Goal: Task Accomplishment & Management: Use online tool/utility

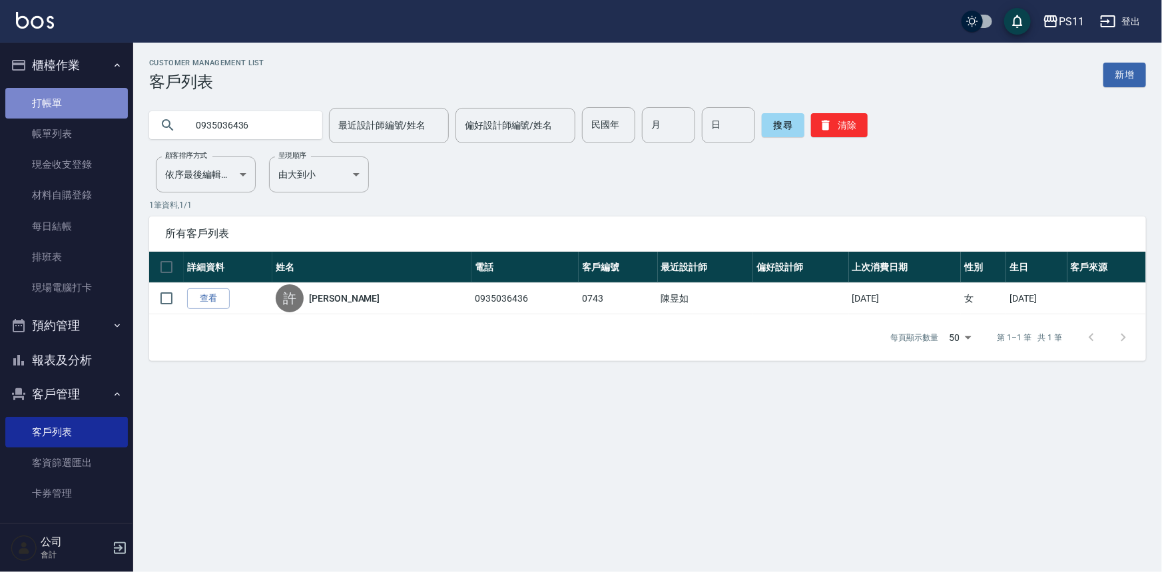
click at [103, 90] on link "打帳單" at bounding box center [66, 103] width 123 height 31
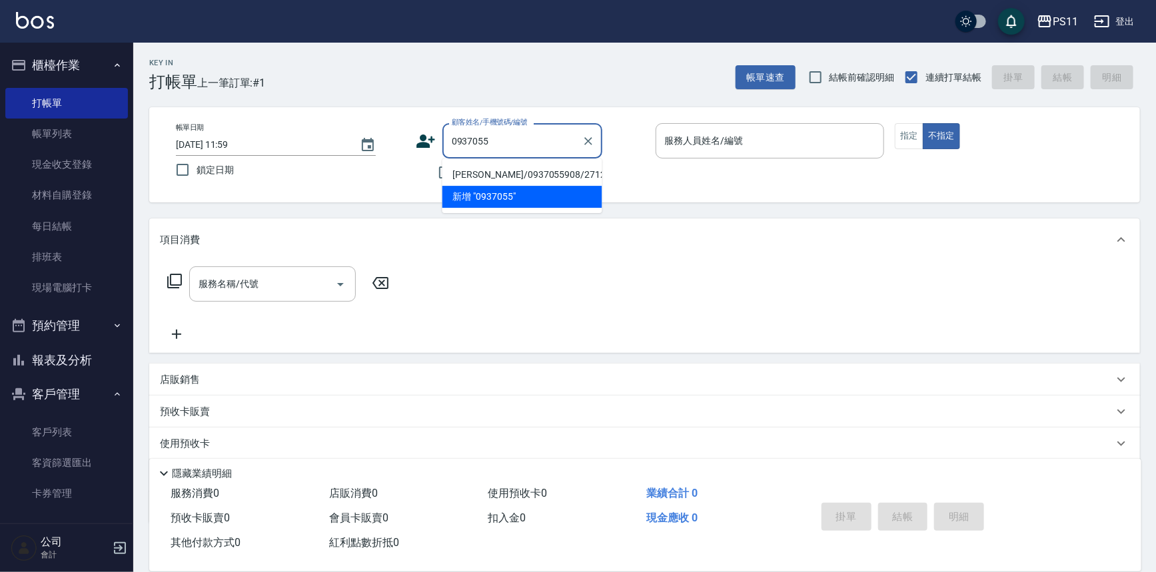
click at [578, 171] on li "[PERSON_NAME]/0937055908/2712" at bounding box center [522, 175] width 160 height 22
type input "[PERSON_NAME]/0937055908/2712"
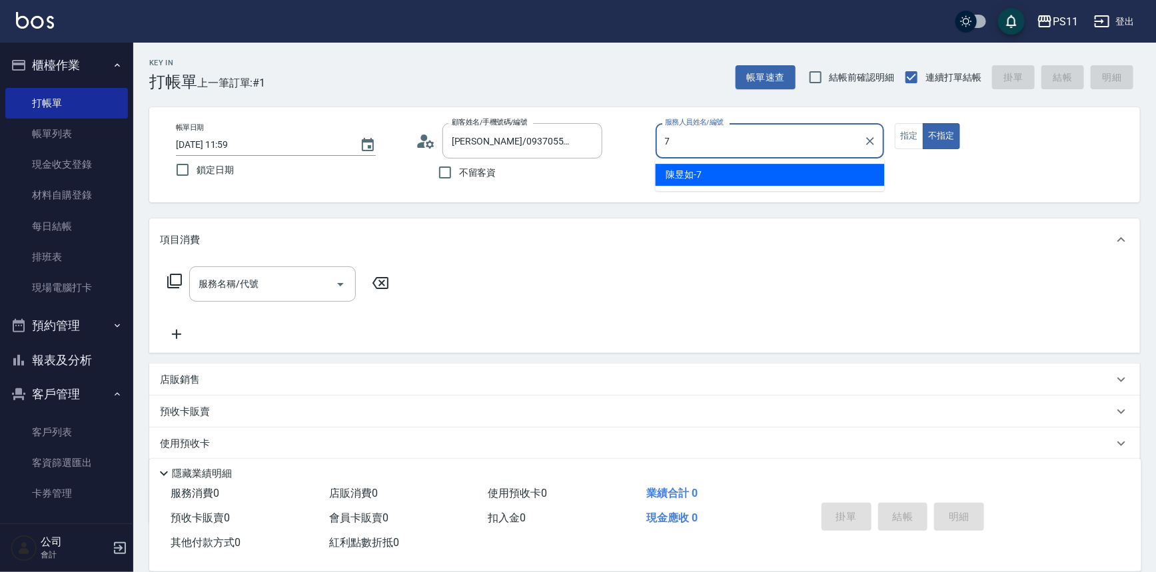
type input "[PERSON_NAME]-7"
type button "false"
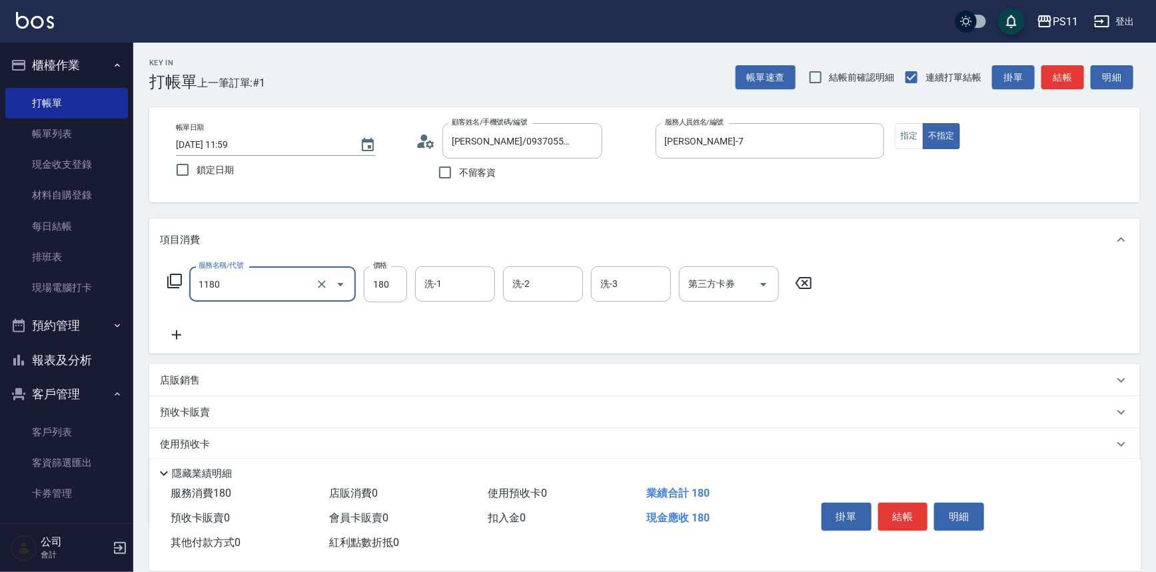
type input "洗髮(洗+剪不指定活動)(1180)"
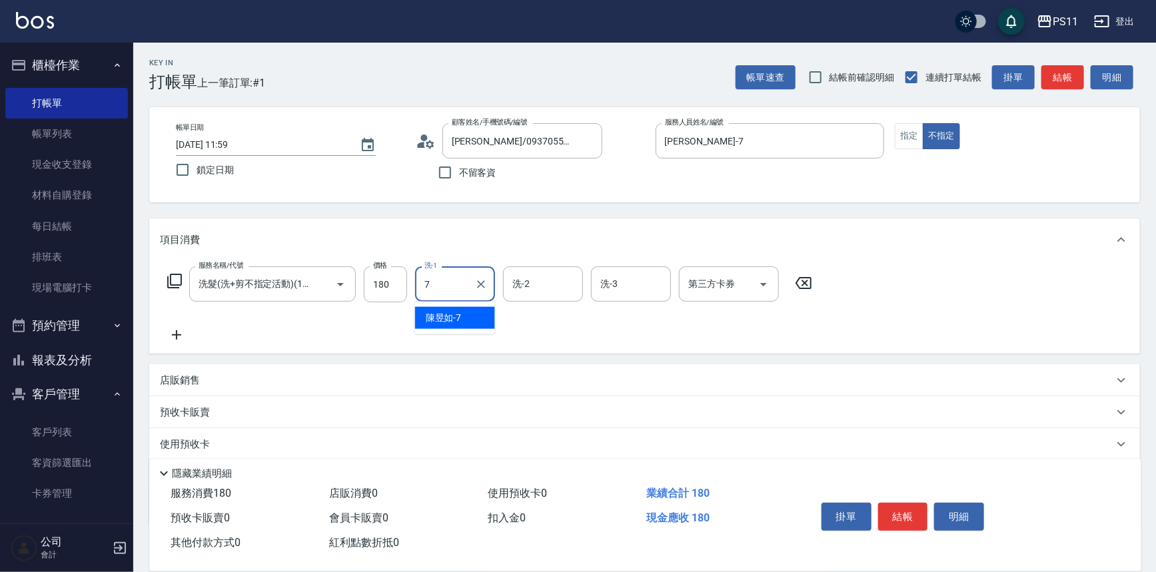
type input "[PERSON_NAME]-7"
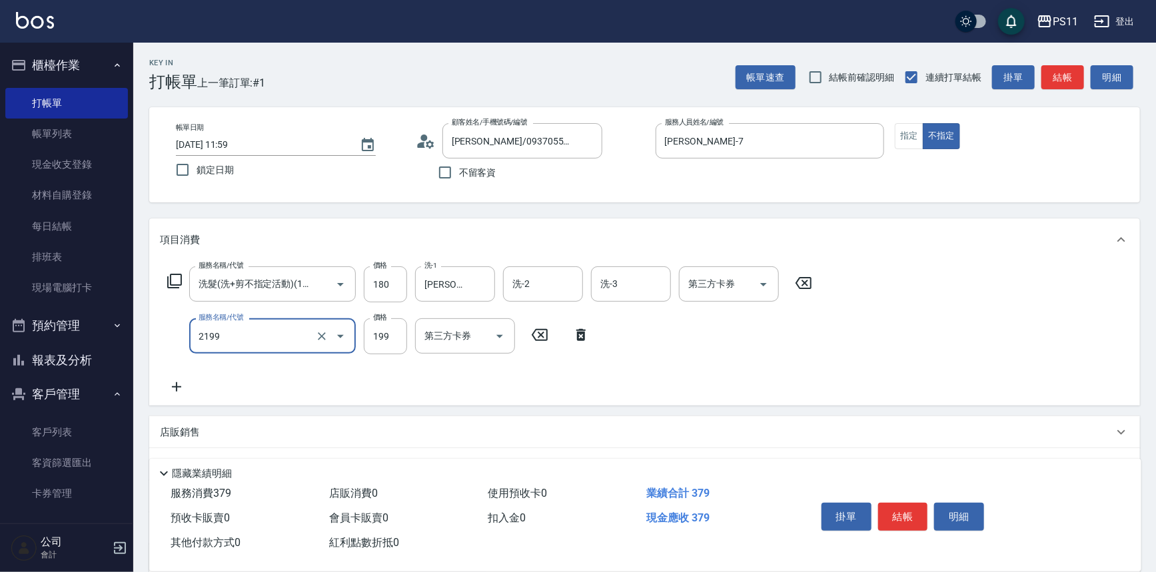
type input "不指定剪髮活動(2199)"
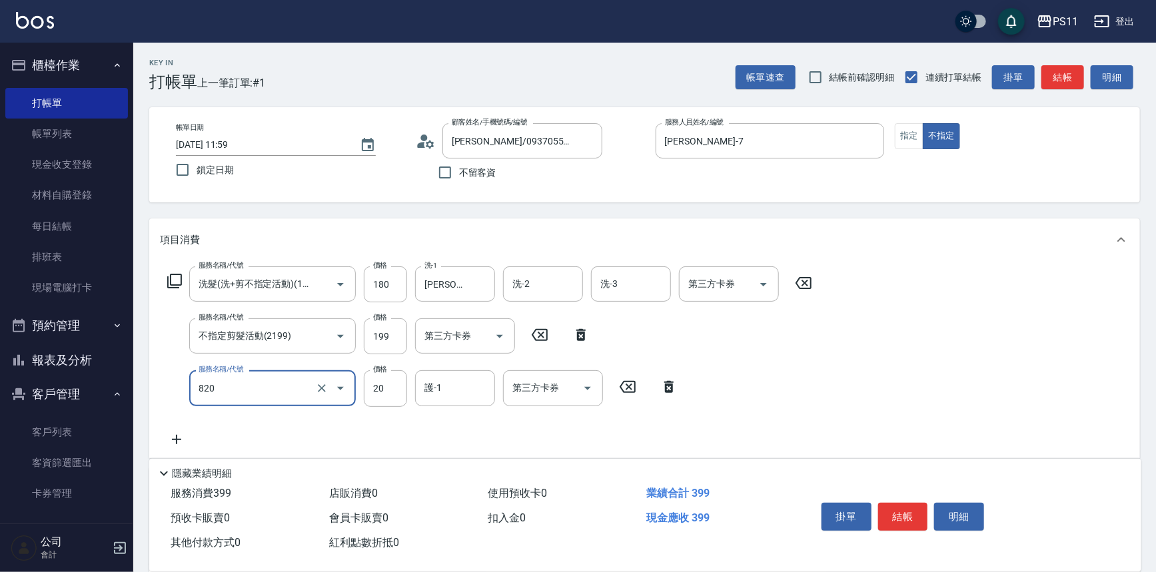
type input "潤絲(820)"
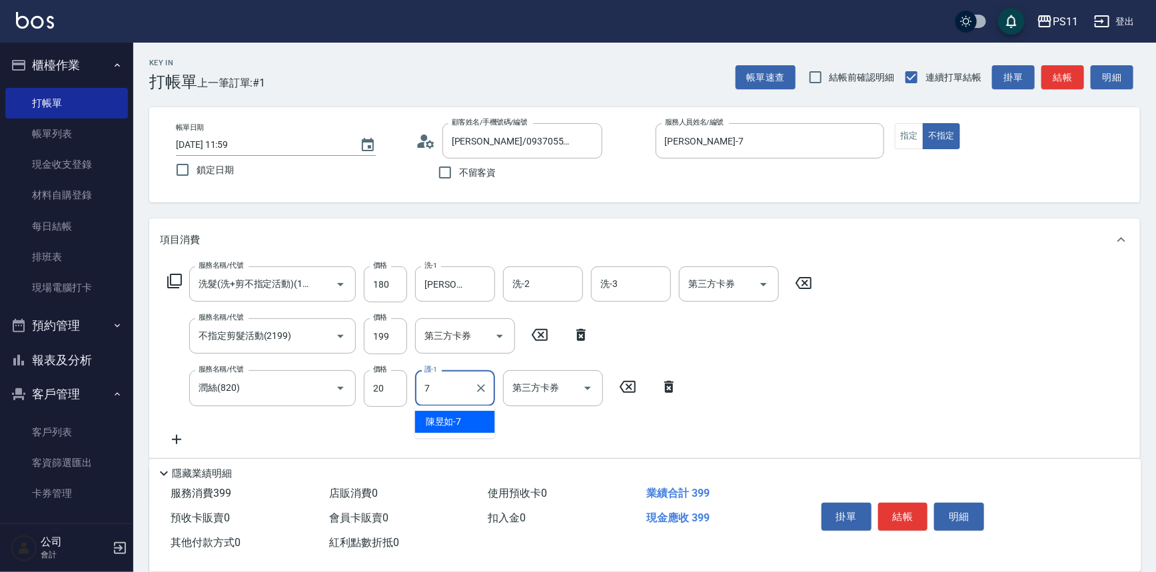
type input "[PERSON_NAME]-7"
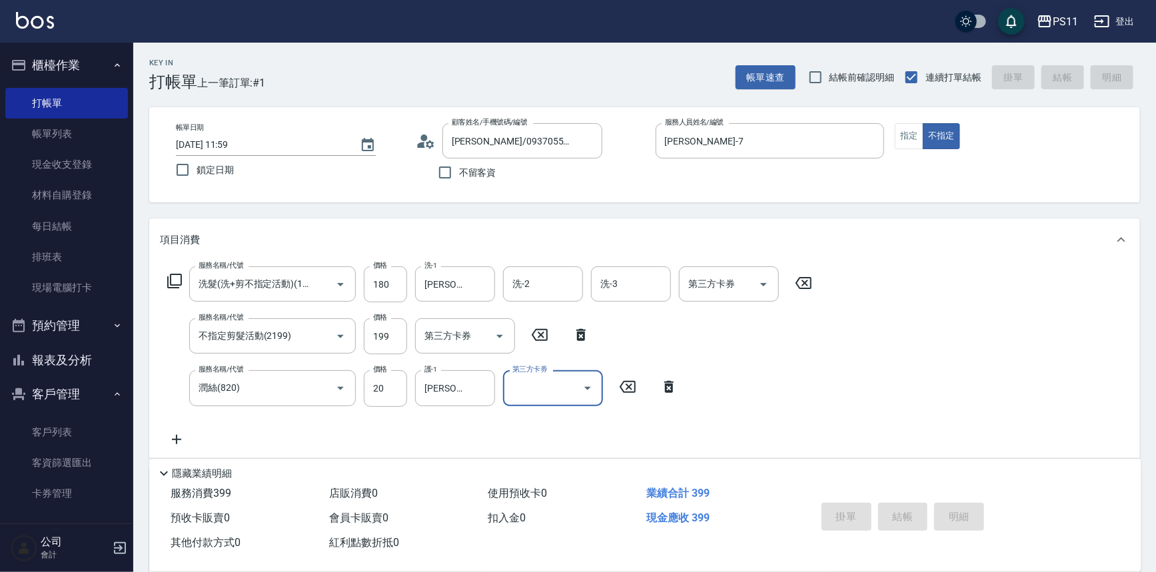
type input "[DATE] 12:00"
